Goal: Communication & Community: Answer question/provide support

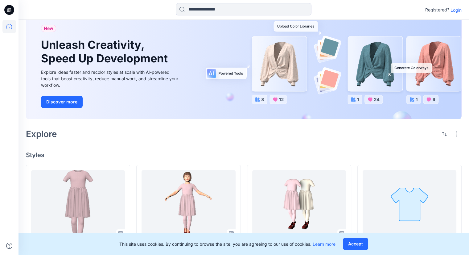
scroll to position [17, 0]
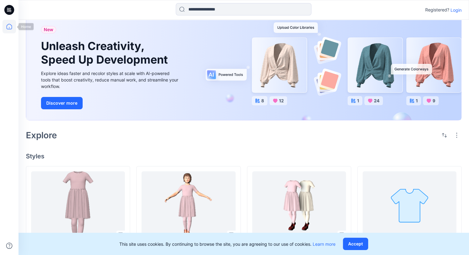
click at [12, 27] on icon at bounding box center [9, 27] width 14 height 14
click at [10, 27] on icon at bounding box center [9, 27] width 14 height 14
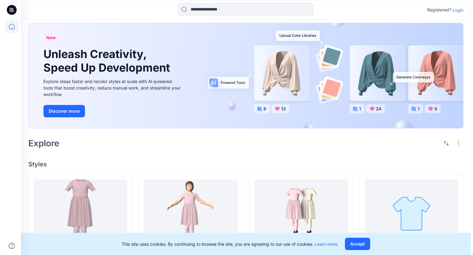
scroll to position [0, 0]
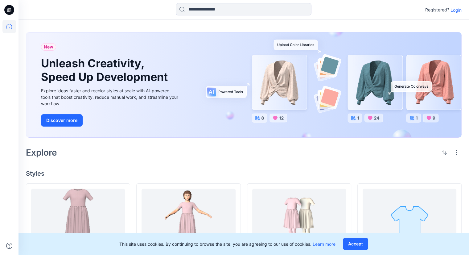
click at [454, 10] on p "Login" at bounding box center [455, 10] width 11 height 6
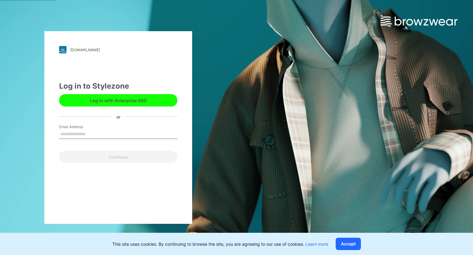
click at [154, 104] on button "Log in with Enterprise SSO" at bounding box center [118, 100] width 118 height 12
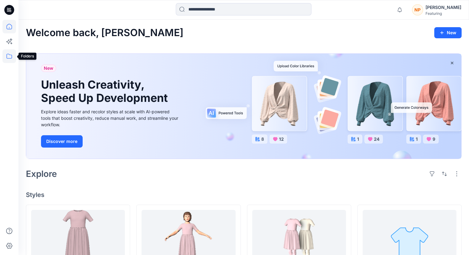
click at [11, 58] on icon at bounding box center [9, 56] width 6 height 5
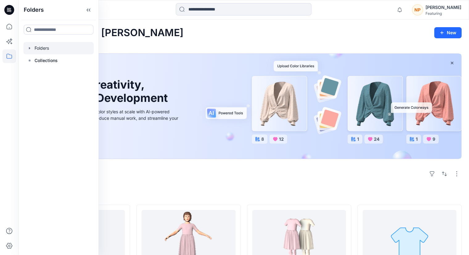
click at [31, 52] on div at bounding box center [58, 48] width 70 height 12
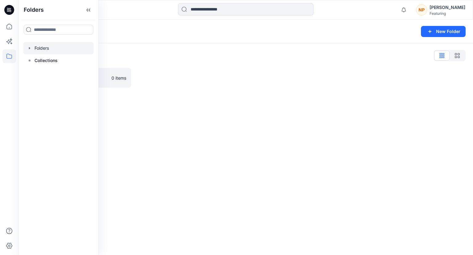
click at [46, 48] on div at bounding box center [58, 48] width 70 height 12
click at [53, 58] on p "Collections" at bounding box center [46, 60] width 23 height 7
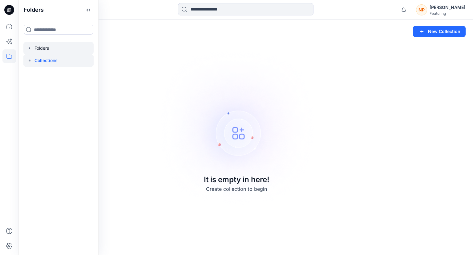
click at [46, 51] on div at bounding box center [58, 48] width 70 height 12
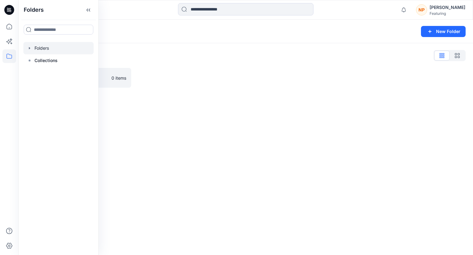
click at [126, 58] on div "Folders List" at bounding box center [246, 56] width 440 height 10
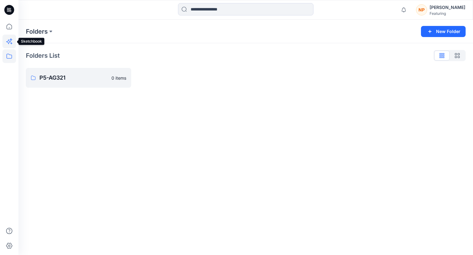
click at [10, 44] on icon at bounding box center [9, 42] width 14 height 14
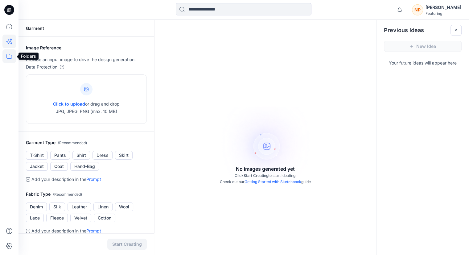
click at [14, 55] on icon at bounding box center [9, 56] width 14 height 14
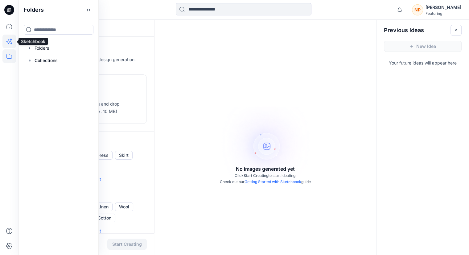
click at [10, 36] on icon at bounding box center [9, 42] width 14 height 14
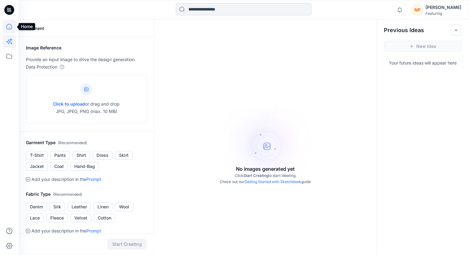
click at [8, 29] on icon at bounding box center [9, 27] width 14 height 14
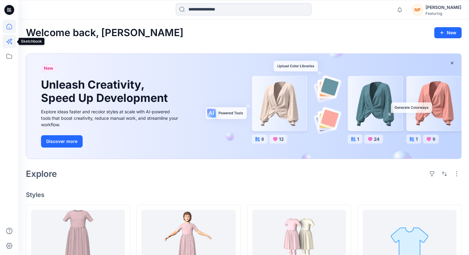
click at [12, 46] on icon at bounding box center [9, 42] width 14 height 14
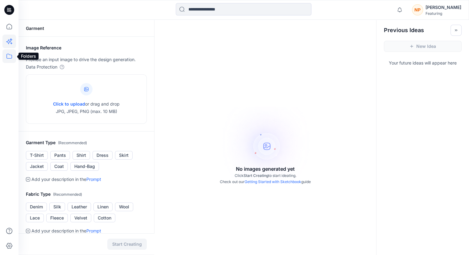
click at [10, 55] on icon at bounding box center [9, 56] width 14 height 14
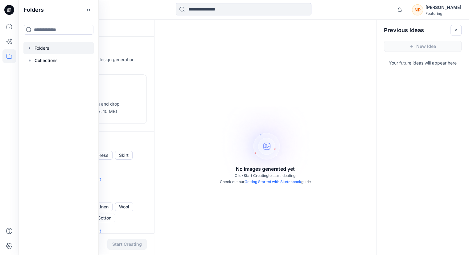
click at [27, 47] on icon "button" at bounding box center [29, 48] width 5 height 5
click at [42, 59] on p "P5-AG321" at bounding box center [51, 60] width 20 height 7
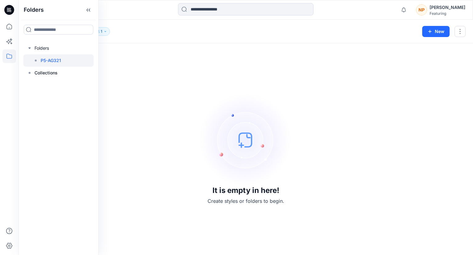
click at [160, 94] on div "It is empty in here! Create styles or folders to begin." at bounding box center [246, 149] width 440 height 197
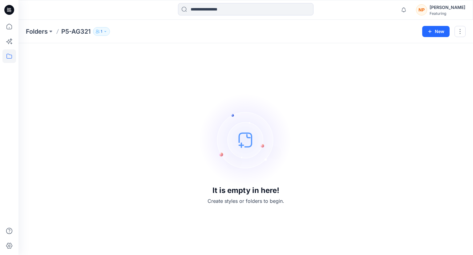
click at [239, 139] on img at bounding box center [246, 139] width 92 height 92
click at [102, 30] on p "1" at bounding box center [102, 31] width 2 height 7
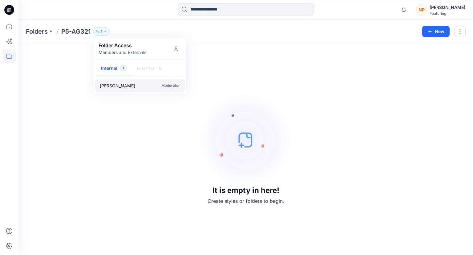
click at [169, 87] on p "Moderator" at bounding box center [170, 85] width 18 height 6
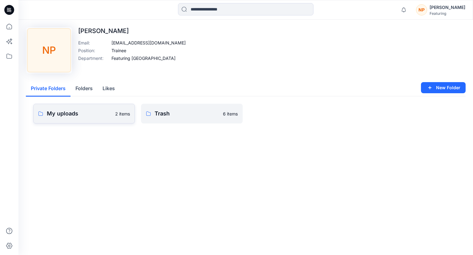
click at [85, 114] on p "My uploads" at bounding box center [79, 113] width 65 height 9
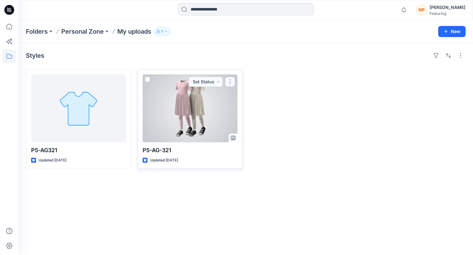
click at [230, 81] on button "button" at bounding box center [230, 82] width 10 height 10
click at [210, 114] on div at bounding box center [190, 108] width 95 height 68
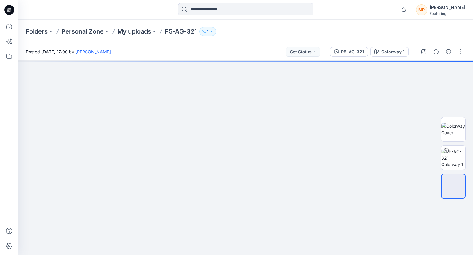
click at [218, 32] on div "Folders Personal Zone My uploads P5-AG-321 1" at bounding box center [222, 31] width 392 height 9
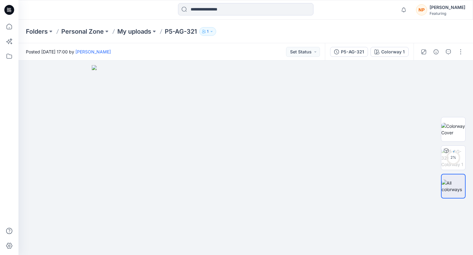
click at [209, 31] on p "1" at bounding box center [208, 31] width 2 height 7
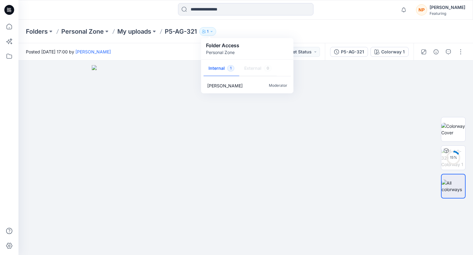
click at [281, 43] on div "Folder Access Personal Zone" at bounding box center [247, 49] width 83 height 14
click at [270, 30] on div "Folders Personal Zone My uploads P5-AG-321 1 Folder Access Personal Zone Intern…" at bounding box center [222, 31] width 392 height 9
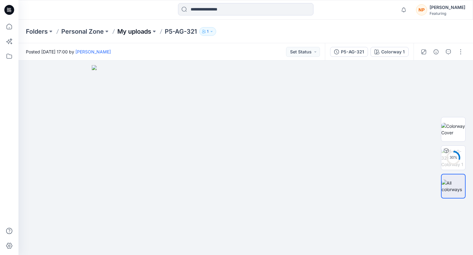
click at [136, 32] on p "My uploads" at bounding box center [134, 31] width 34 height 9
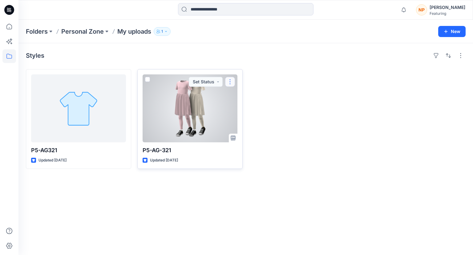
click at [230, 83] on button "button" at bounding box center [230, 82] width 10 height 10
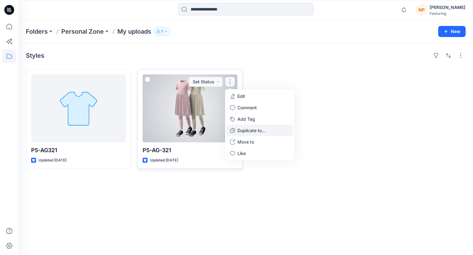
click at [266, 129] on p "Duplicate to..." at bounding box center [252, 130] width 28 height 6
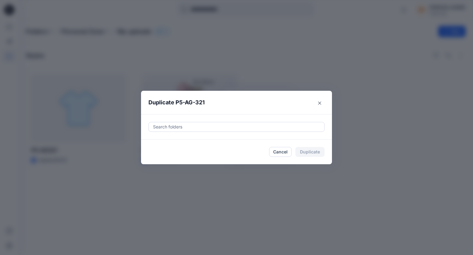
click at [214, 127] on div at bounding box center [237, 126] width 168 height 7
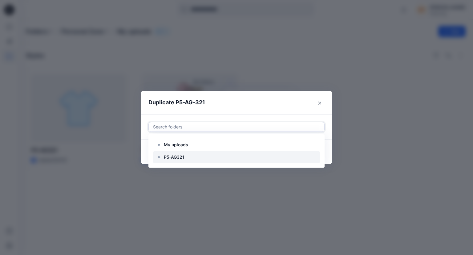
click at [189, 158] on div at bounding box center [237, 157] width 168 height 12
click at [303, 155] on div at bounding box center [237, 157] width 168 height 12
click at [298, 158] on div at bounding box center [237, 157] width 168 height 12
click at [300, 106] on header "Duplicate P5-AG-321" at bounding box center [230, 102] width 179 height 23
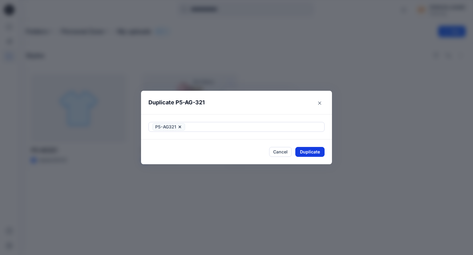
click at [311, 152] on button "Duplicate" at bounding box center [310, 152] width 29 height 10
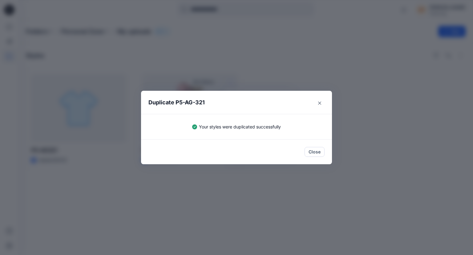
click at [249, 176] on div "Duplicate P5-AG-321 Your styles were duplicated successfully Close" at bounding box center [236, 127] width 473 height 255
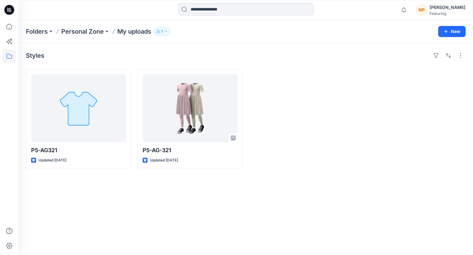
click at [192, 184] on div "Styles P5-AG321 Updated 5 days ago P5-AG-321 Updated 5 days ago" at bounding box center [245, 148] width 455 height 211
click at [89, 31] on p "Personal Zone" at bounding box center [82, 31] width 43 height 9
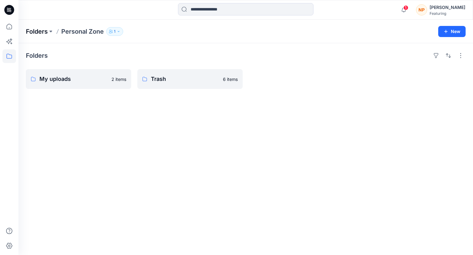
click at [44, 34] on p "Folders" at bounding box center [37, 31] width 22 height 9
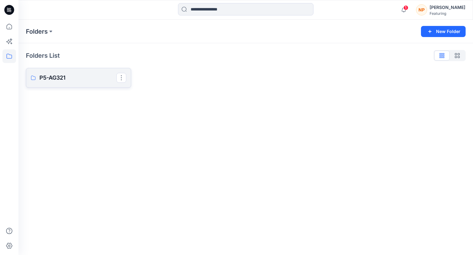
click at [71, 80] on p "P5-AG321" at bounding box center [77, 77] width 77 height 9
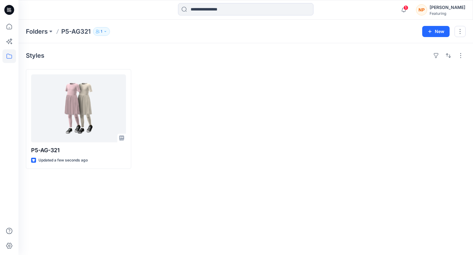
click at [102, 32] on p "1" at bounding box center [102, 31] width 2 height 7
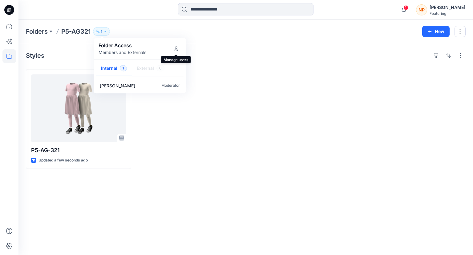
click at [170, 51] on div "Folder Access Members and Externals" at bounding box center [140, 49] width 83 height 14
click at [177, 51] on icon "Manage Users" at bounding box center [176, 48] width 5 height 5
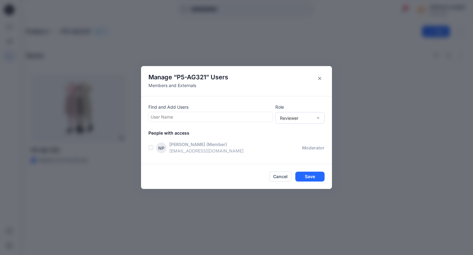
click at [184, 120] on div "User Name" at bounding box center [210, 116] width 123 height 9
click at [302, 120] on div "Reviewer" at bounding box center [296, 118] width 33 height 6
click at [223, 116] on div at bounding box center [211, 117] width 120 height 8
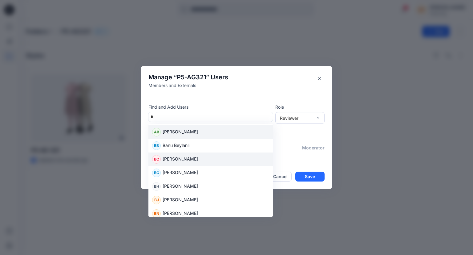
type input "**"
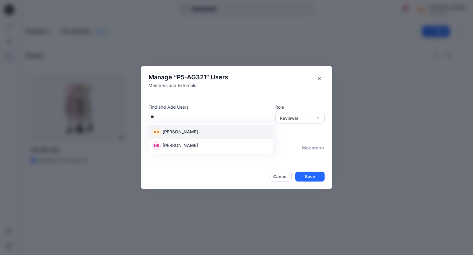
click at [198, 133] on p "Katharina Bobrowski" at bounding box center [180, 132] width 35 height 8
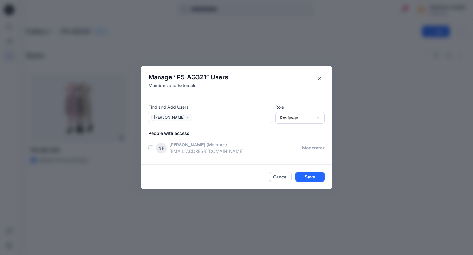
click at [205, 119] on div at bounding box center [232, 117] width 77 height 8
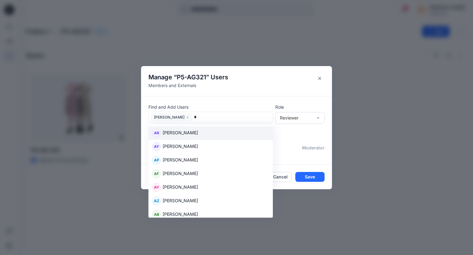
type input "**"
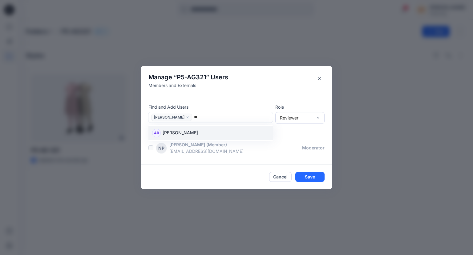
click at [197, 130] on div "AR Aurelie Rob" at bounding box center [210, 132] width 117 height 9
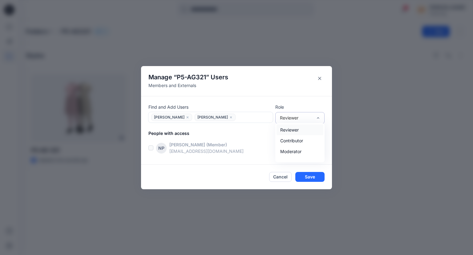
click at [284, 121] on div "Reviewer" at bounding box center [299, 118] width 49 height 12
click at [251, 141] on div "People with access NP Nguyen Phuong (Member) nguyenfuong272003@gmail.com modera…" at bounding box center [241, 143] width 184 height 27
click at [293, 121] on div "Reviewer" at bounding box center [299, 118] width 49 height 12
click at [301, 144] on div "Contributor" at bounding box center [300, 140] width 47 height 11
click at [310, 121] on div "Contributor" at bounding box center [299, 118] width 49 height 12
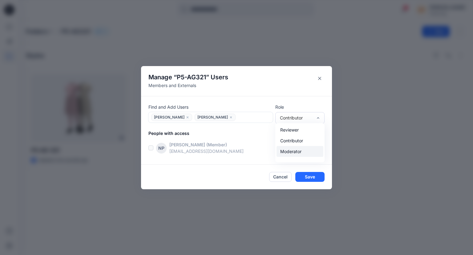
click at [303, 149] on div "Moderator" at bounding box center [300, 151] width 47 height 11
click at [288, 136] on p "People with access" at bounding box center [241, 133] width 184 height 6
click at [308, 178] on button "Save" at bounding box center [310, 177] width 29 height 10
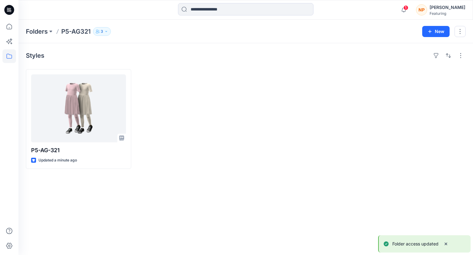
click at [157, 108] on div at bounding box center [189, 119] width 105 height 100
click at [107, 34] on button "3" at bounding box center [102, 31] width 18 height 9
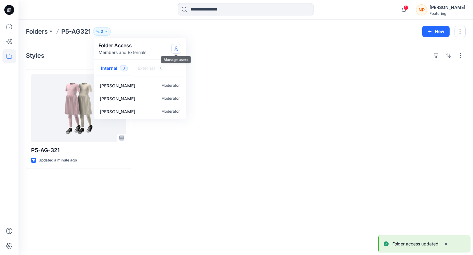
click at [177, 50] on icon "Manage Users" at bounding box center [176, 48] width 5 height 5
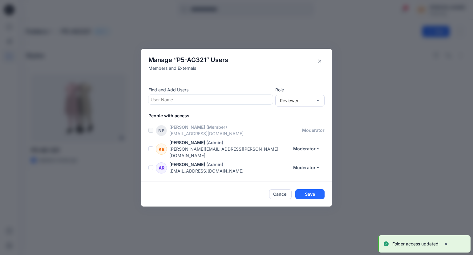
click at [217, 102] on div at bounding box center [211, 100] width 120 height 8
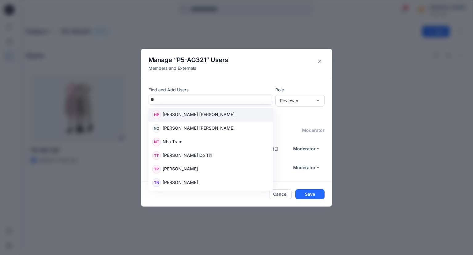
type input "*"
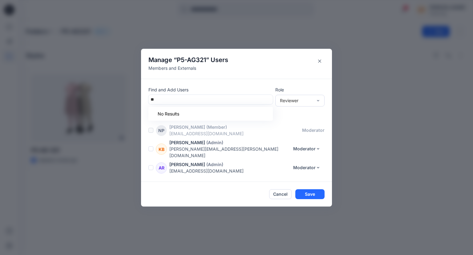
type input "*"
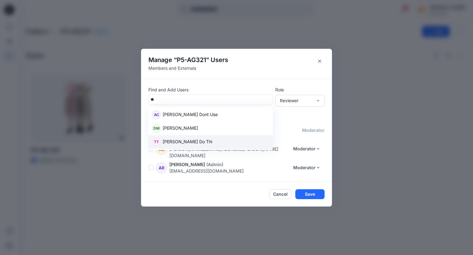
type input "**"
click at [186, 145] on p "Katharina Bobrowski" at bounding box center [187, 142] width 36 height 6
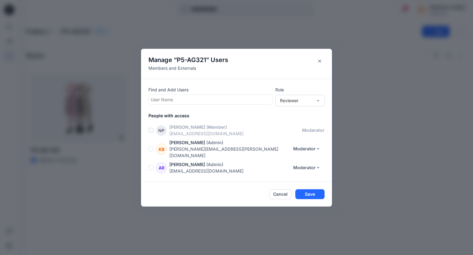
click at [197, 102] on div at bounding box center [211, 100] width 120 height 8
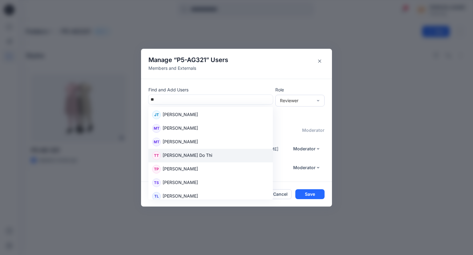
type input "**"
click at [206, 161] on p "(Admin)" at bounding box center [214, 164] width 17 height 6
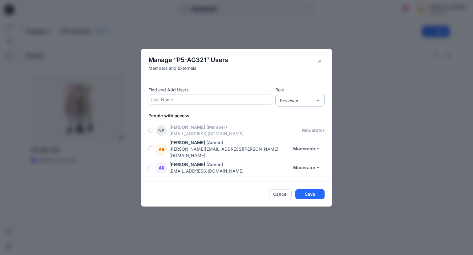
click at [287, 106] on div "Reviewer" at bounding box center [299, 101] width 49 height 12
click at [255, 181] on footer "Cancel Save" at bounding box center [236, 193] width 191 height 25
click at [317, 190] on button "Save" at bounding box center [310, 194] width 29 height 10
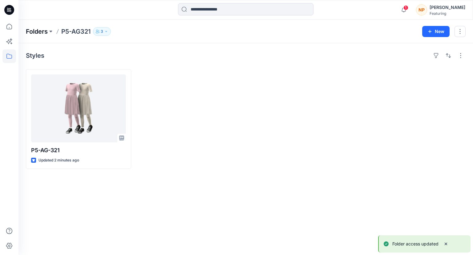
click at [35, 31] on p "Folders" at bounding box center [37, 31] width 22 height 9
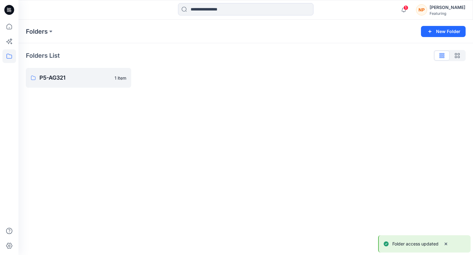
click at [35, 31] on p "Folders" at bounding box center [37, 31] width 22 height 9
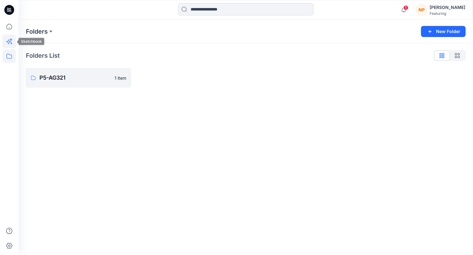
click at [10, 40] on icon at bounding box center [9, 42] width 14 height 14
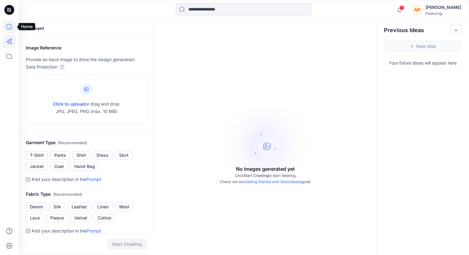
click at [5, 27] on icon at bounding box center [9, 27] width 14 height 14
